Goal: Task Accomplishment & Management: Use online tool/utility

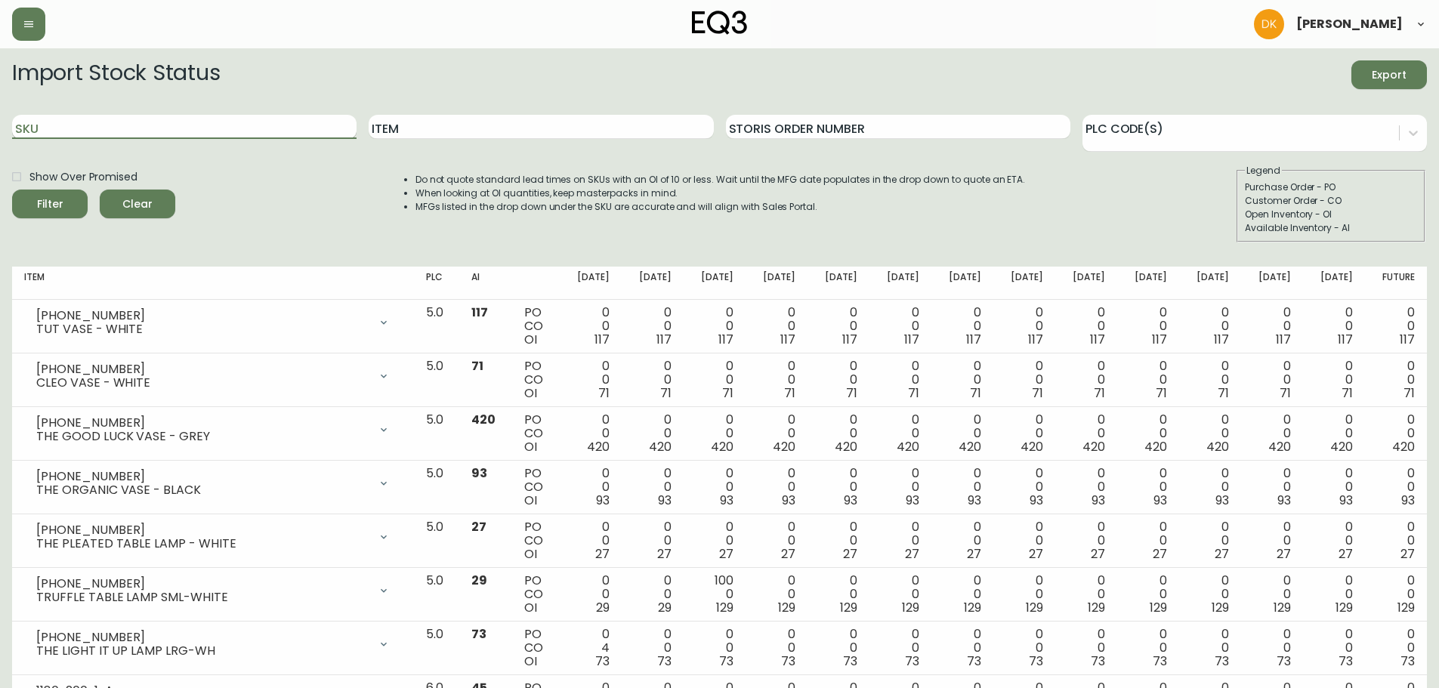
click at [73, 122] on input "SKU" at bounding box center [184, 127] width 345 height 24
click at [12, 190] on button "Filter" at bounding box center [50, 204] width 76 height 29
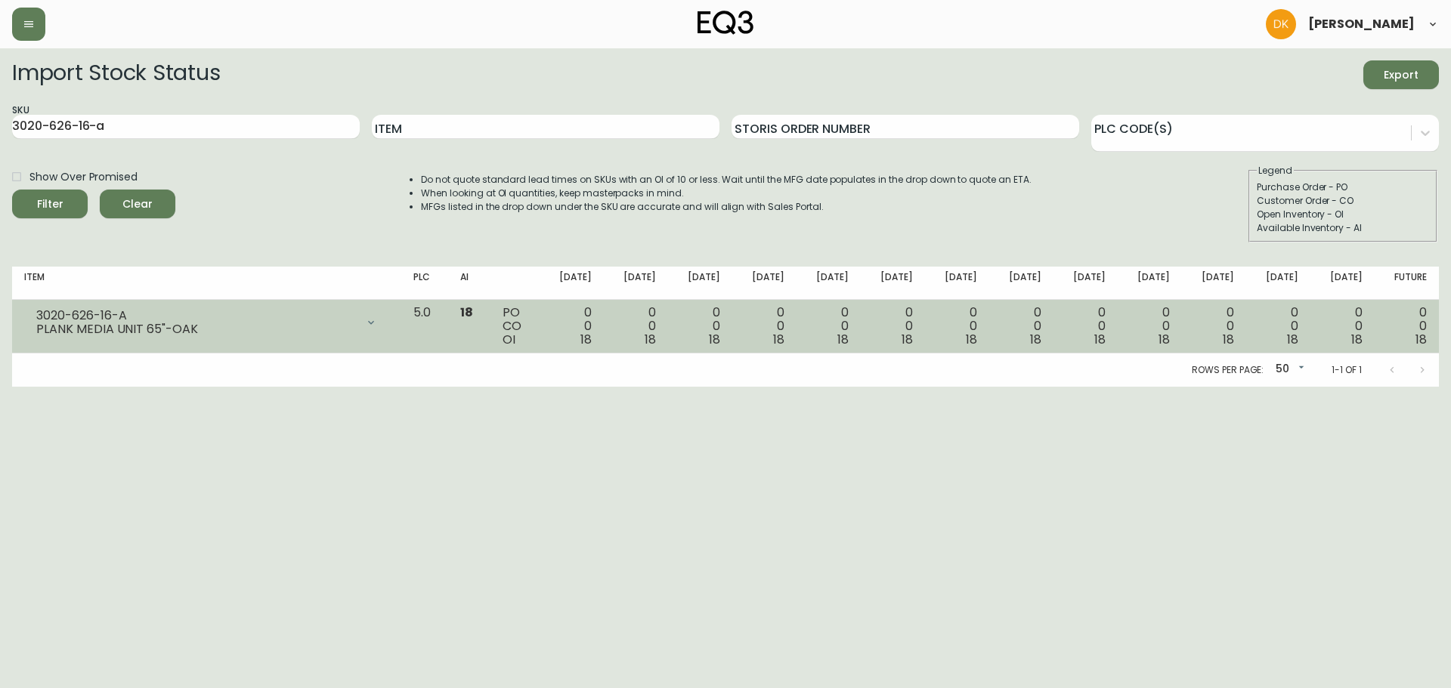
click at [448, 323] on td "5.0" at bounding box center [424, 327] width 47 height 54
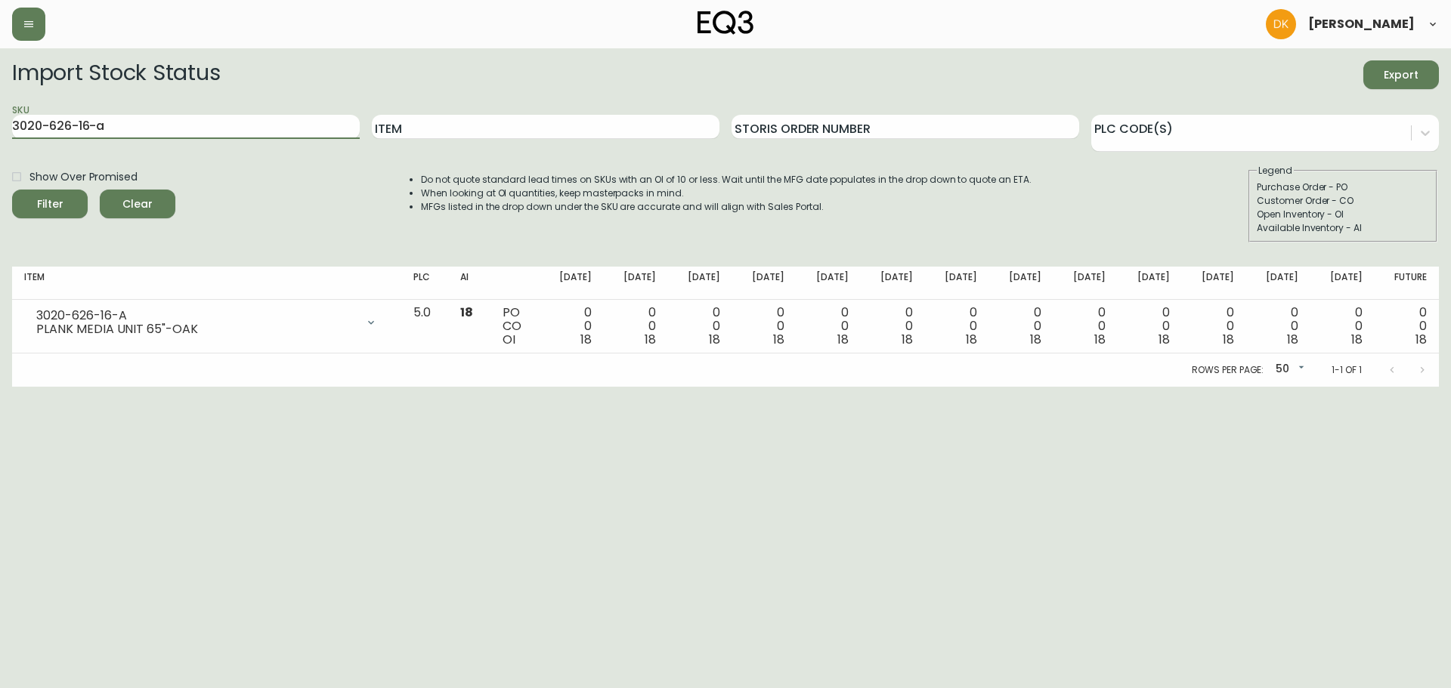
drag, startPoint x: 109, startPoint y: 122, endPoint x: -45, endPoint y: 109, distance: 154.0
click at [0, 109] on html "[PERSON_NAME] Import Stock Status Export SKU 3020-626-16-a Item Storis Order Nu…" at bounding box center [725, 193] width 1451 height 387
click at [12, 190] on button "Filter" at bounding box center [50, 204] width 76 height 29
drag, startPoint x: 131, startPoint y: 125, endPoint x: -17, endPoint y: 128, distance: 148.1
click at [0, 128] on html "[PERSON_NAME] Import Stock Status Export SKU 3020-630-16-b Item Storis Order Nu…" at bounding box center [725, 193] width 1451 height 387
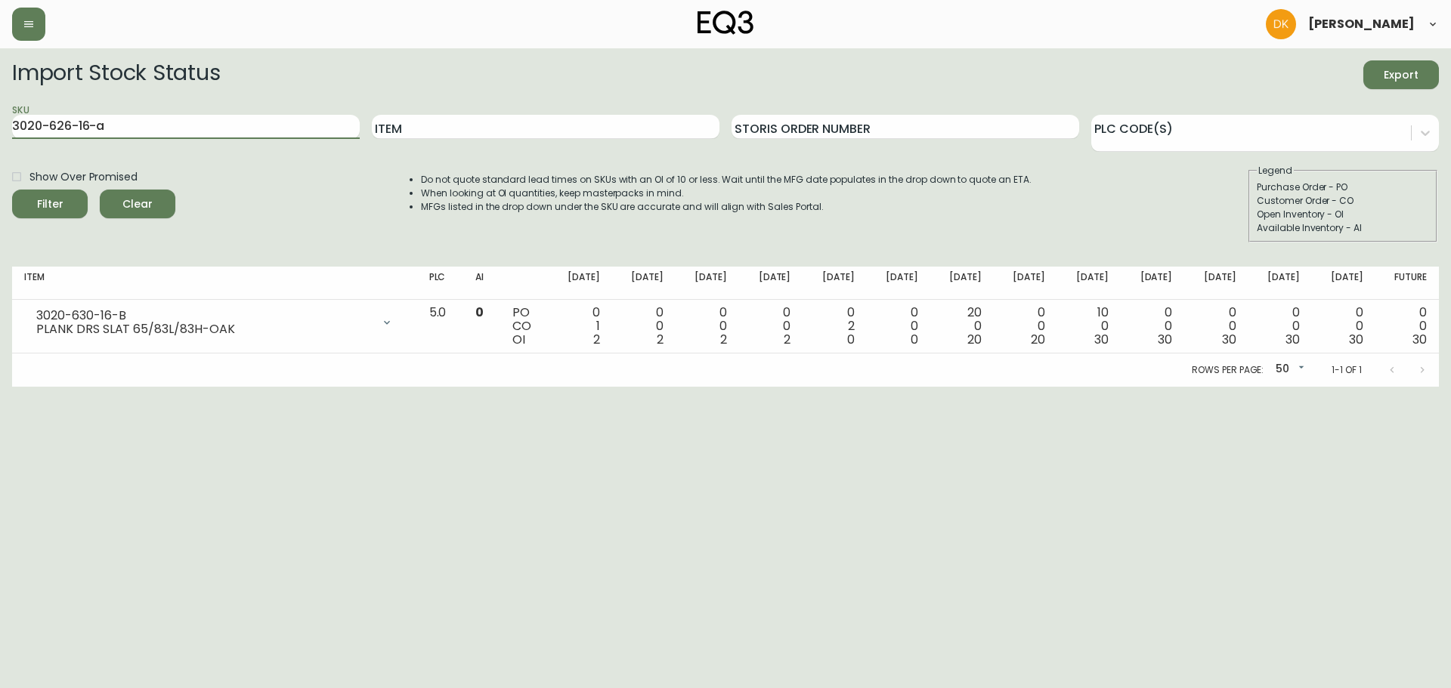
click at [12, 190] on button "Filter" at bounding box center [50, 204] width 76 height 29
drag, startPoint x: 116, startPoint y: 122, endPoint x: -1, endPoint y: 122, distance: 116.4
click at [0, 122] on html "[PERSON_NAME] Import Stock Status Export SKU 3020-626-16-a Item Storis Order Nu…" at bounding box center [725, 193] width 1451 height 387
type input "[PHONE_NUMBER]"
click at [12, 190] on button "Filter" at bounding box center [50, 204] width 76 height 29
